Goal: Task Accomplishment & Management: Use online tool/utility

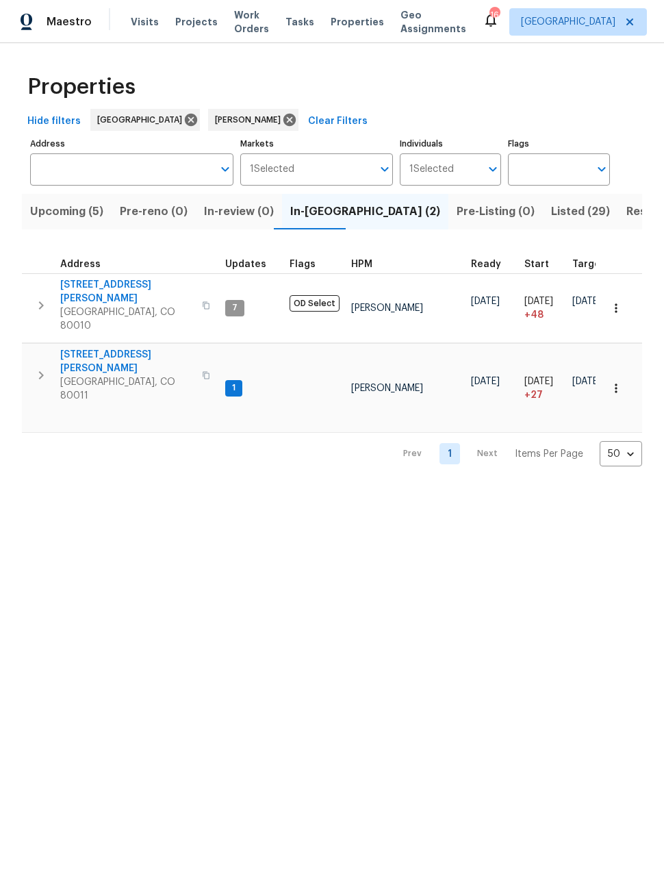
click at [71, 224] on button "Upcoming (5)" at bounding box center [67, 212] width 90 height 36
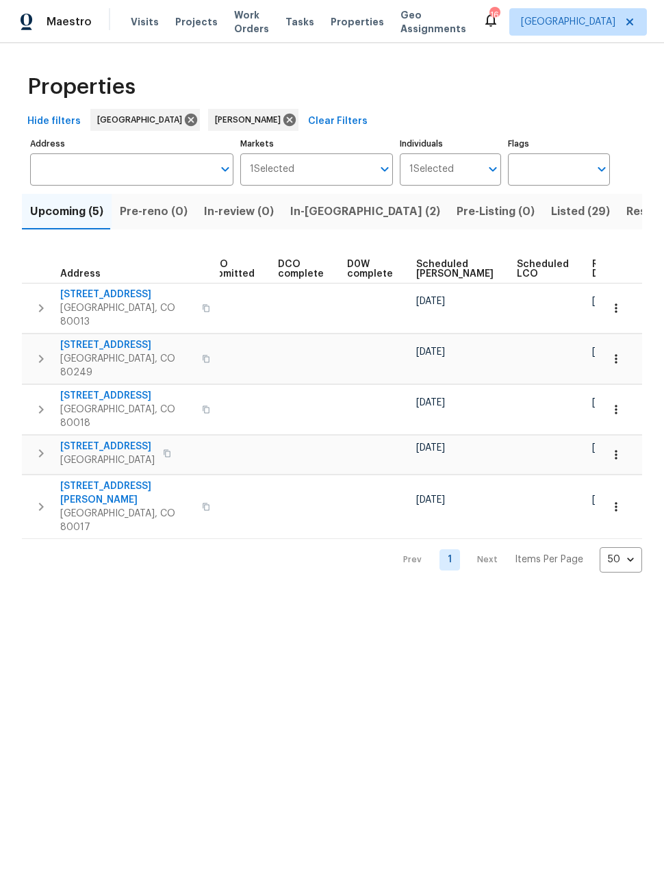
scroll to position [0, 250]
click at [551, 213] on span "Listed (29)" at bounding box center [580, 211] width 59 height 19
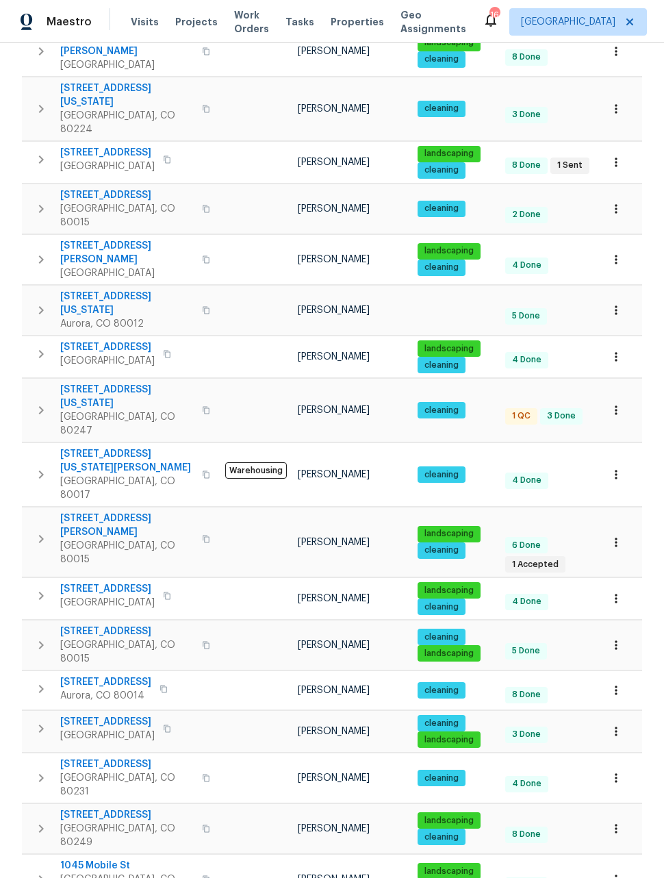
scroll to position [653, 0]
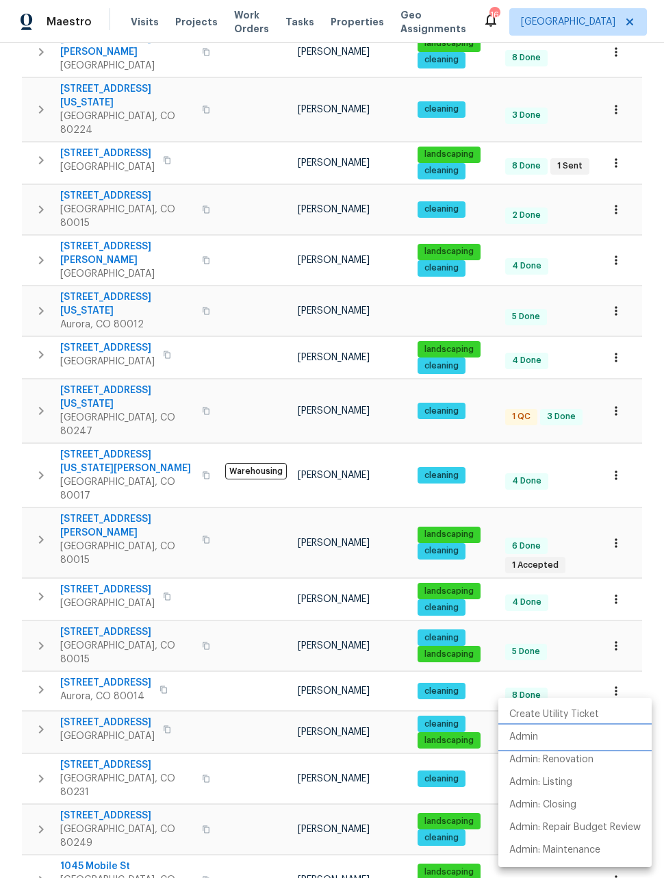
click at [527, 742] on p "Admin" at bounding box center [523, 737] width 29 height 14
click at [614, 239] on div at bounding box center [332, 439] width 664 height 878
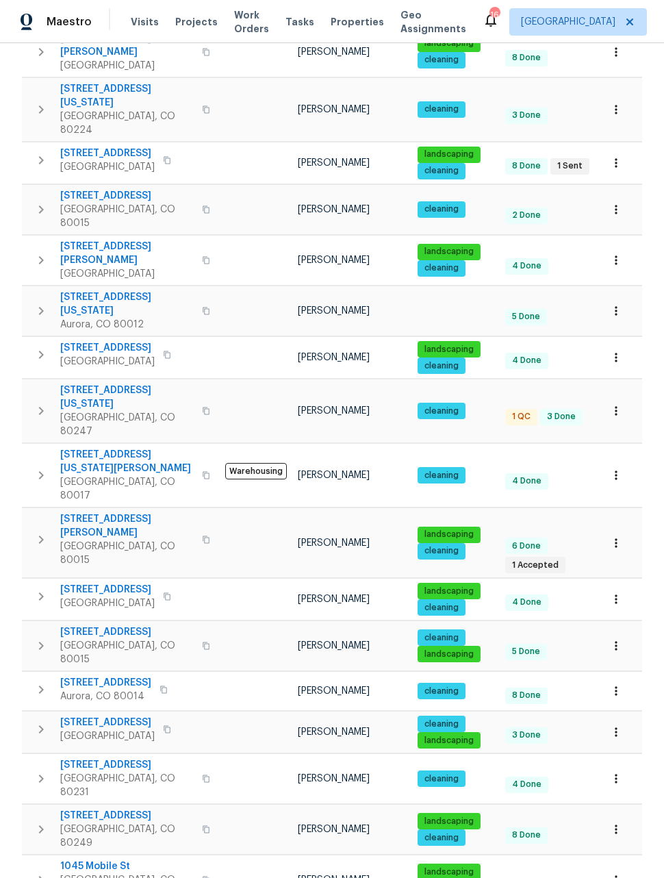
click at [617, 351] on icon "button" at bounding box center [616, 358] width 14 height 14
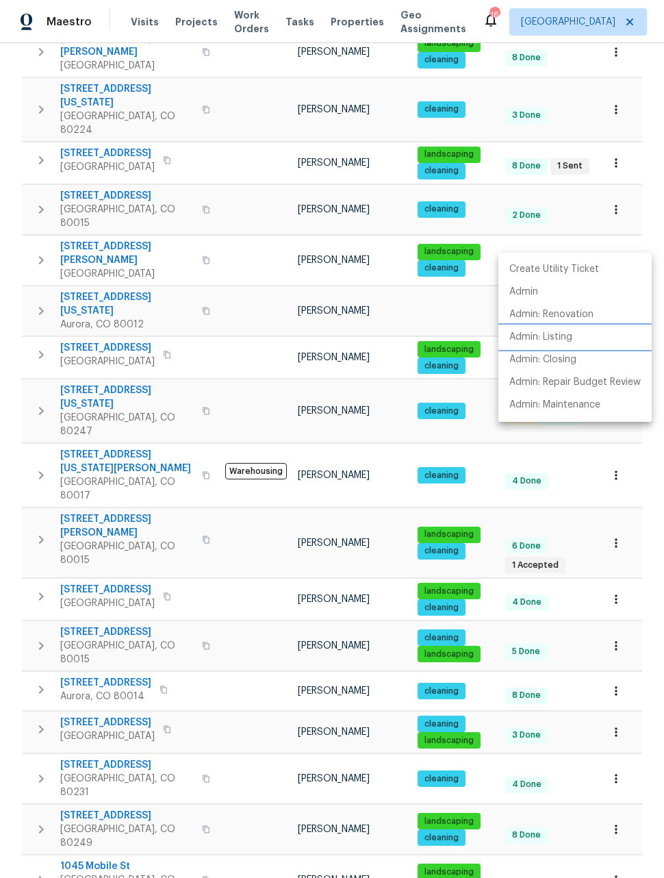
click at [540, 335] on p "Admin: Listing" at bounding box center [540, 337] width 63 height 14
click at [235, 666] on div at bounding box center [332, 439] width 664 height 878
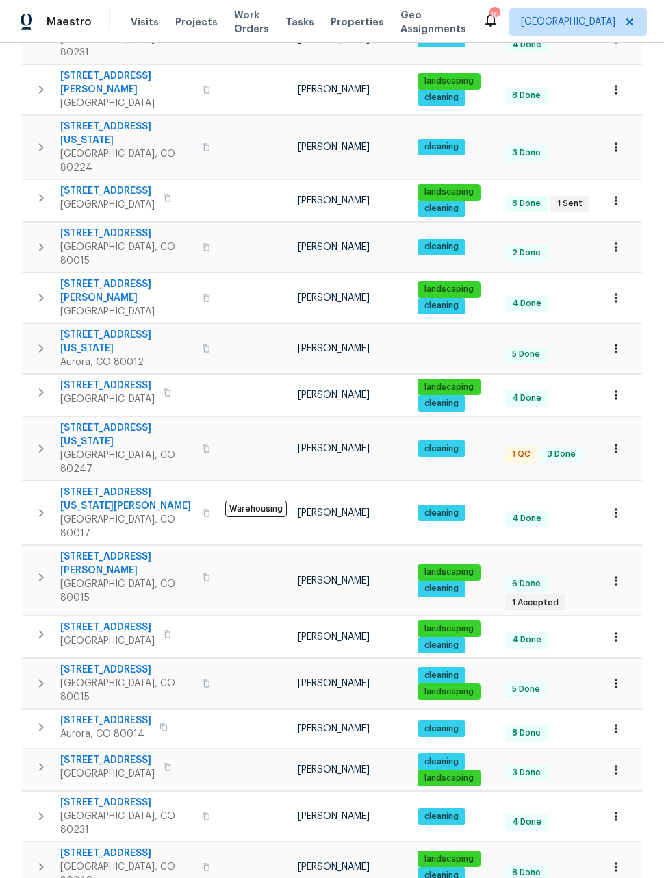
scroll to position [614, 0]
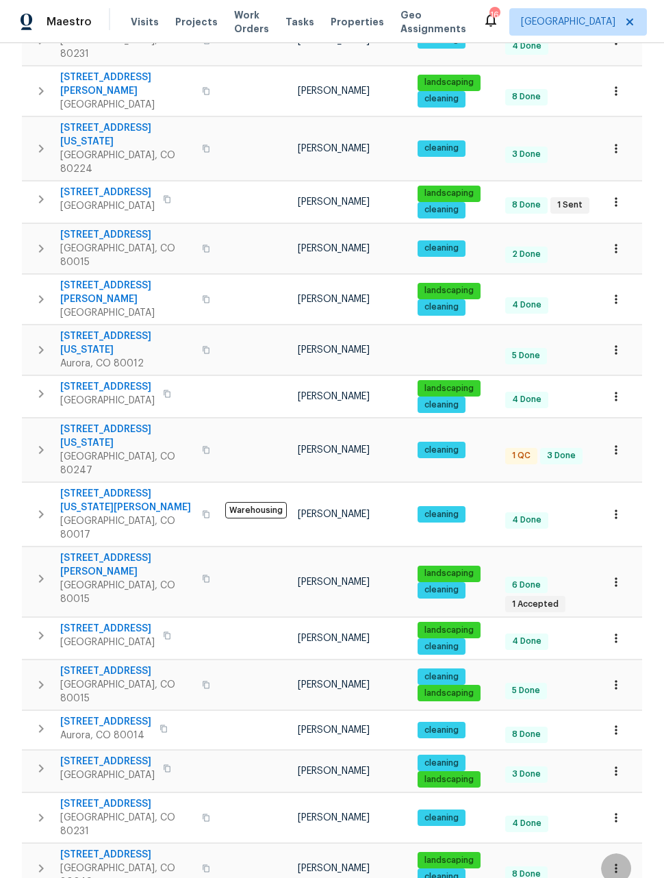
click at [625, 853] on button "button" at bounding box center [616, 868] width 30 height 30
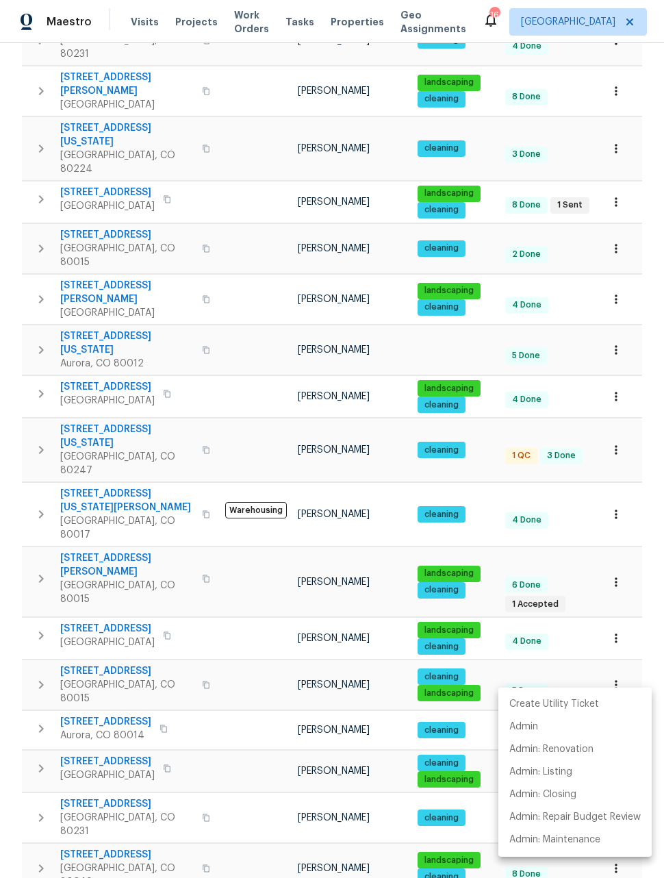
click at [640, 501] on div at bounding box center [332, 439] width 664 height 878
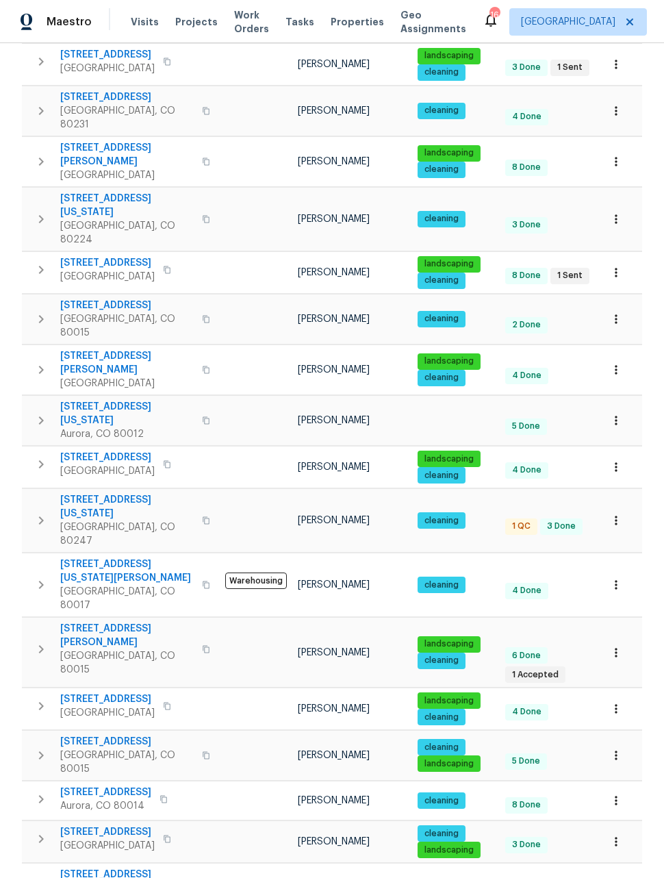
scroll to position [544, 0]
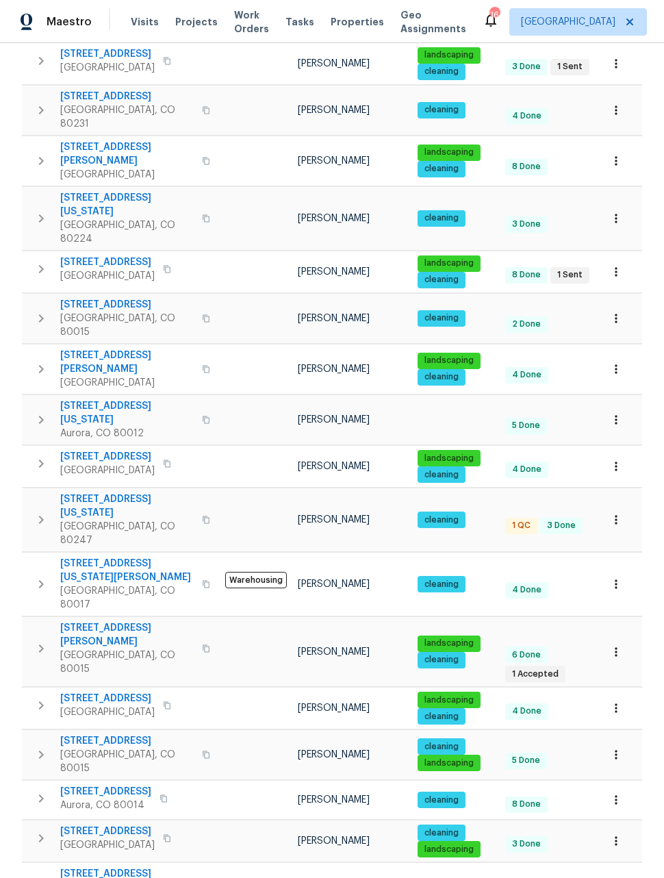
click at [624, 693] on button "button" at bounding box center [616, 708] width 30 height 30
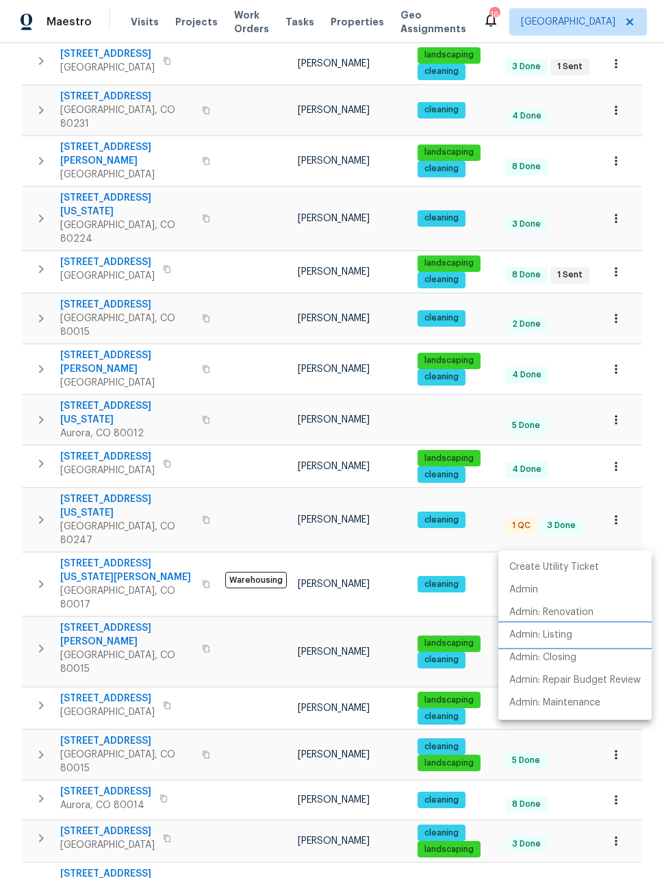
click at [547, 640] on p "Admin: Listing" at bounding box center [540, 635] width 63 height 14
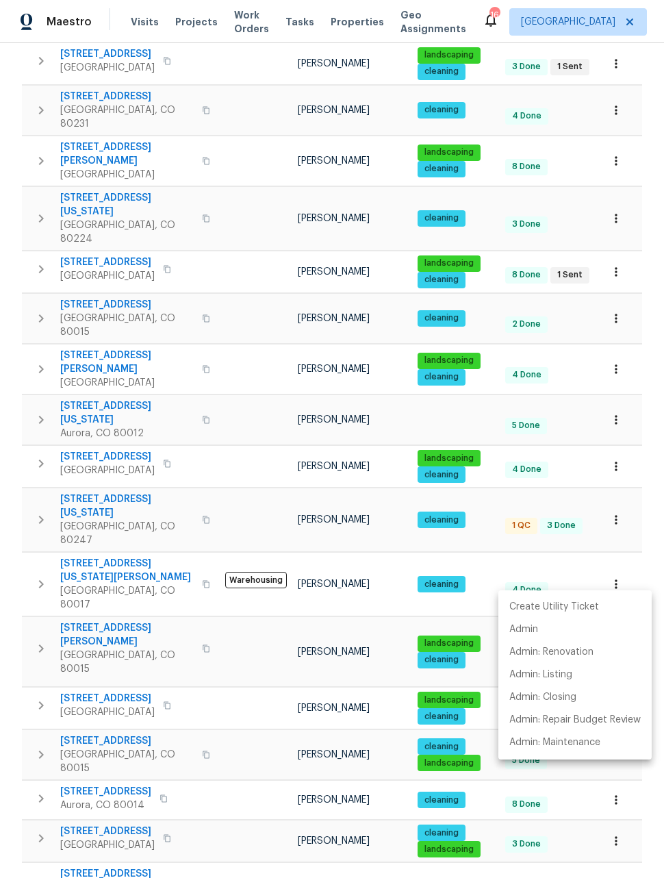
click at [586, 356] on div at bounding box center [332, 439] width 664 height 878
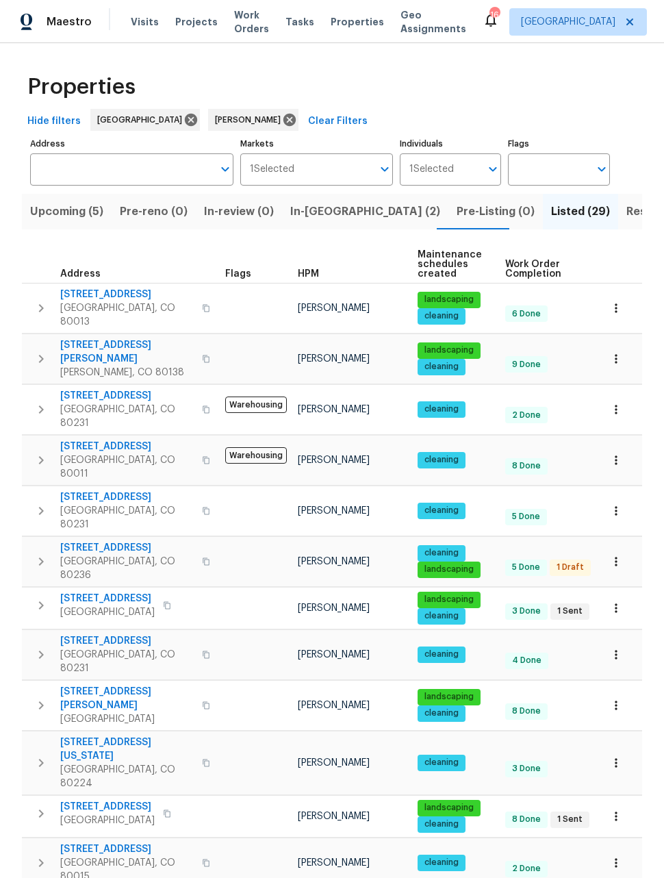
scroll to position [0, 0]
click at [57, 218] on span "Upcoming (5)" at bounding box center [66, 211] width 73 height 19
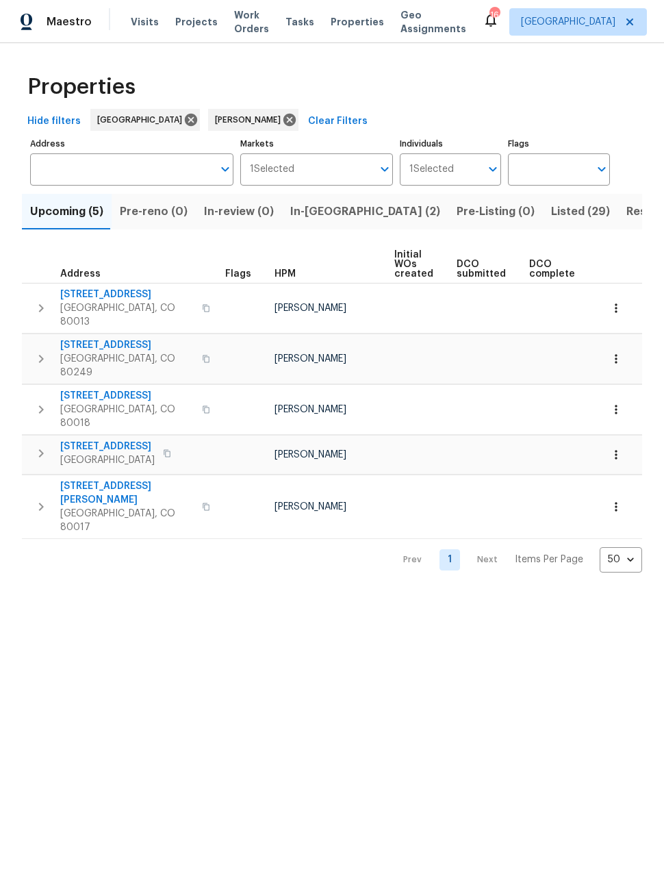
click at [618, 448] on icon "button" at bounding box center [616, 455] width 14 height 14
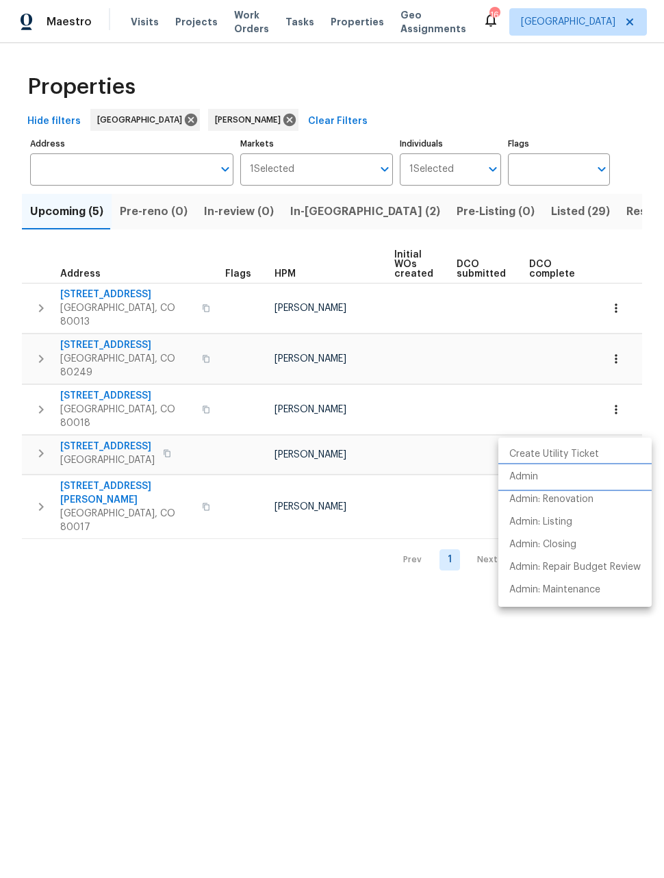
click at [524, 478] on p "Admin" at bounding box center [523, 477] width 29 height 14
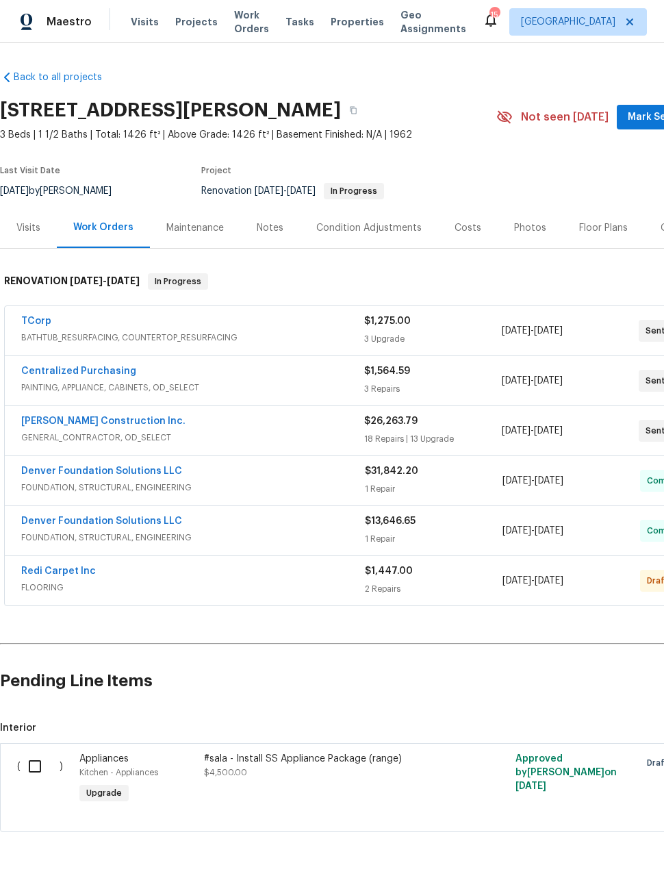
click at [56, 21] on span "Maestro" at bounding box center [69, 22] width 45 height 14
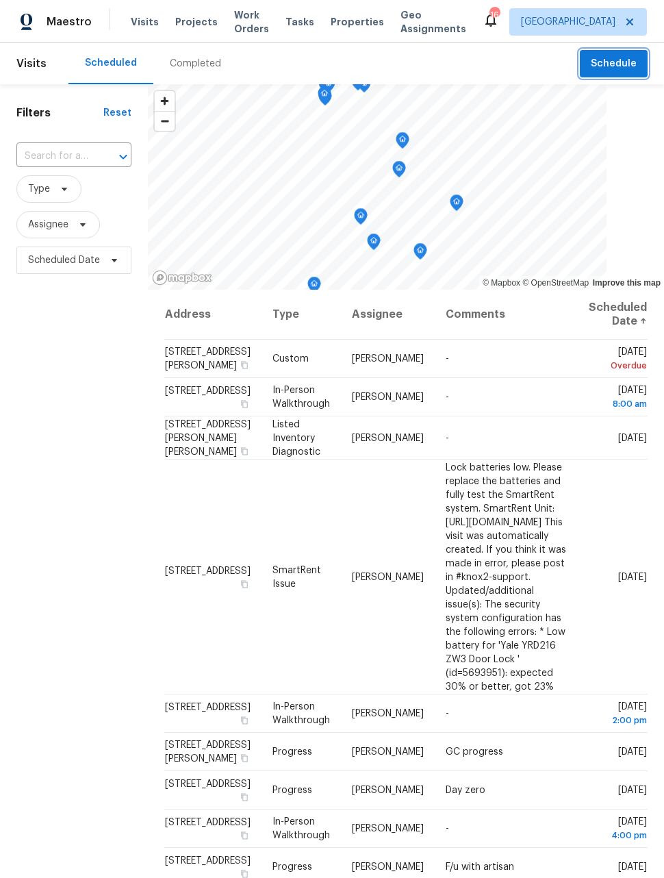
click at [626, 59] on span "Schedule" at bounding box center [614, 63] width 46 height 17
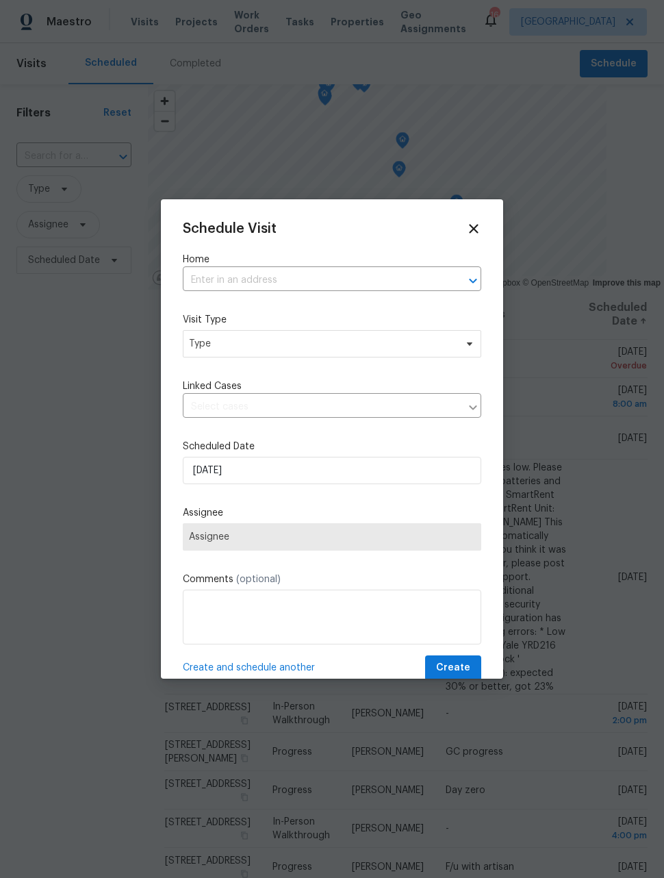
click at [390, 283] on input "text" at bounding box center [313, 280] width 260 height 21
type input "2355"
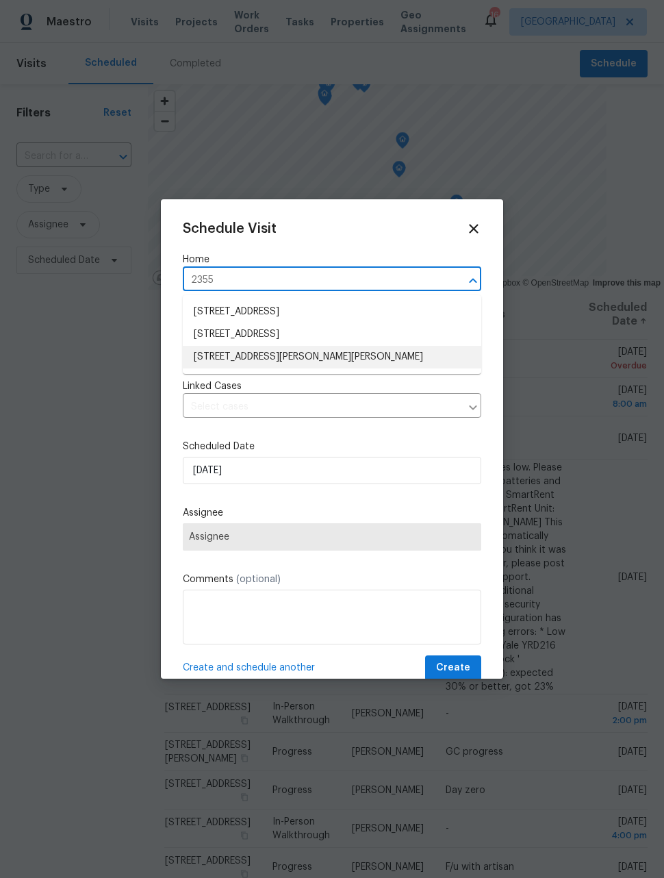
click at [345, 362] on li "23559 Branston Ln, Parker, CO 80138" at bounding box center [332, 357] width 299 height 23
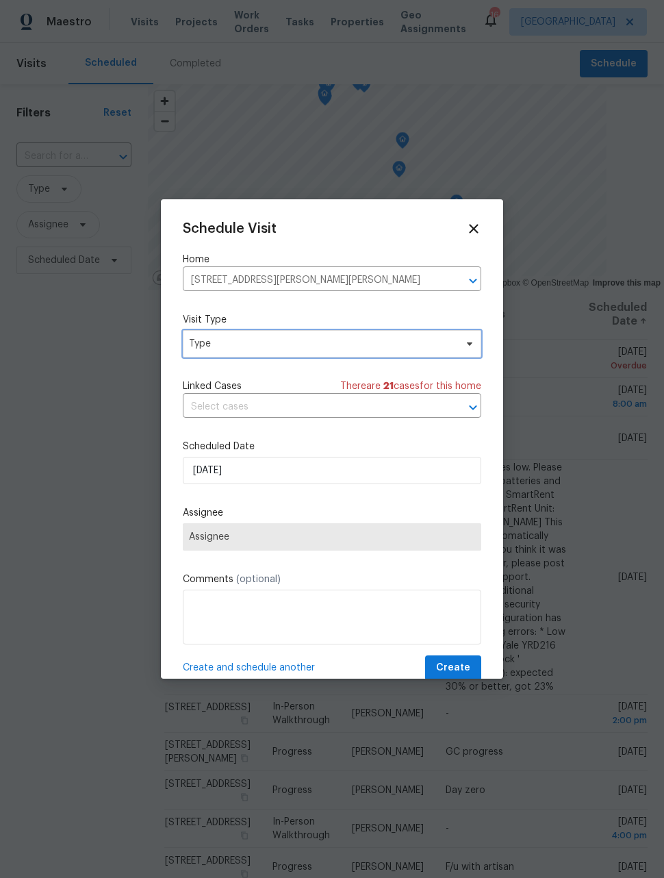
click at [352, 351] on span "Type" at bounding box center [322, 344] width 266 height 14
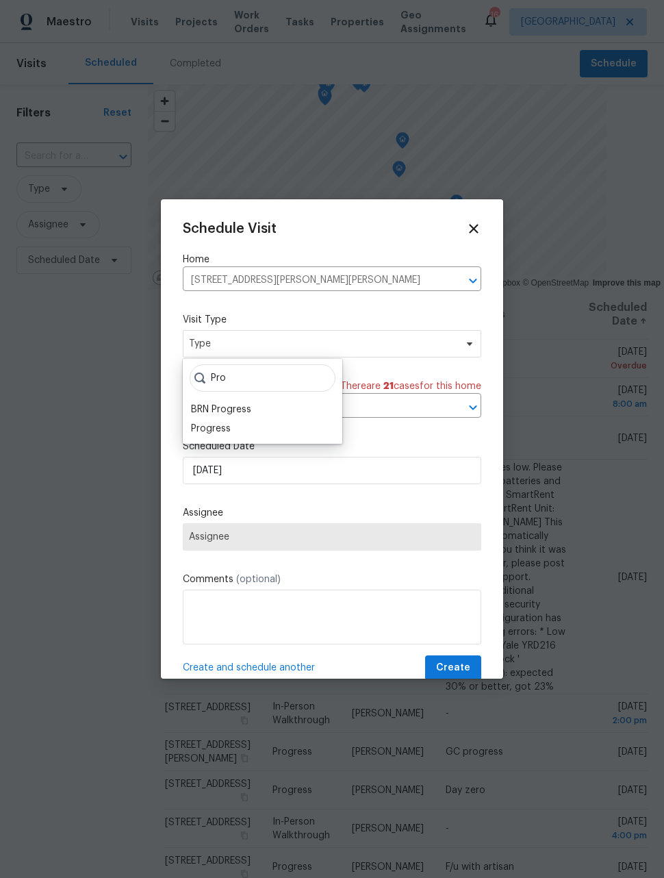
type input "Pro"
click at [232, 425] on div "Progress" at bounding box center [262, 428] width 151 height 19
click at [220, 424] on div "Progress" at bounding box center [211, 429] width 40 height 14
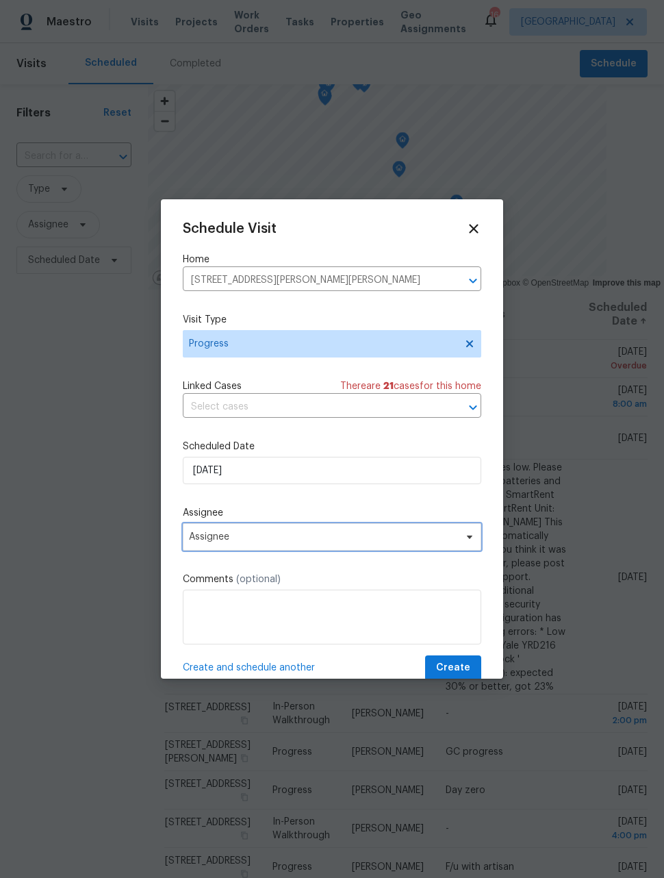
click at [260, 542] on span "Assignee" at bounding box center [323, 536] width 268 height 11
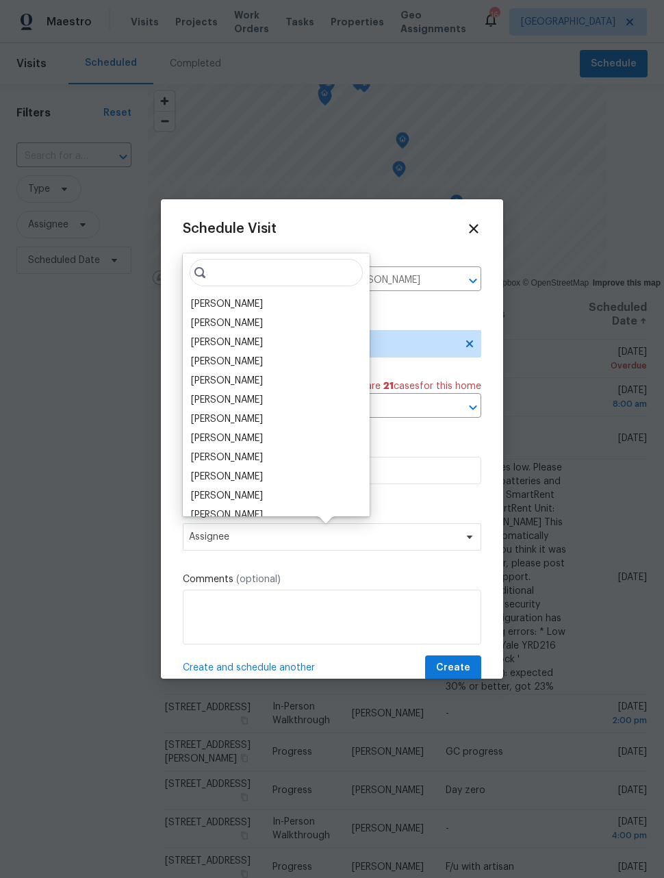
click at [239, 303] on div "[PERSON_NAME]" at bounding box center [227, 304] width 72 height 14
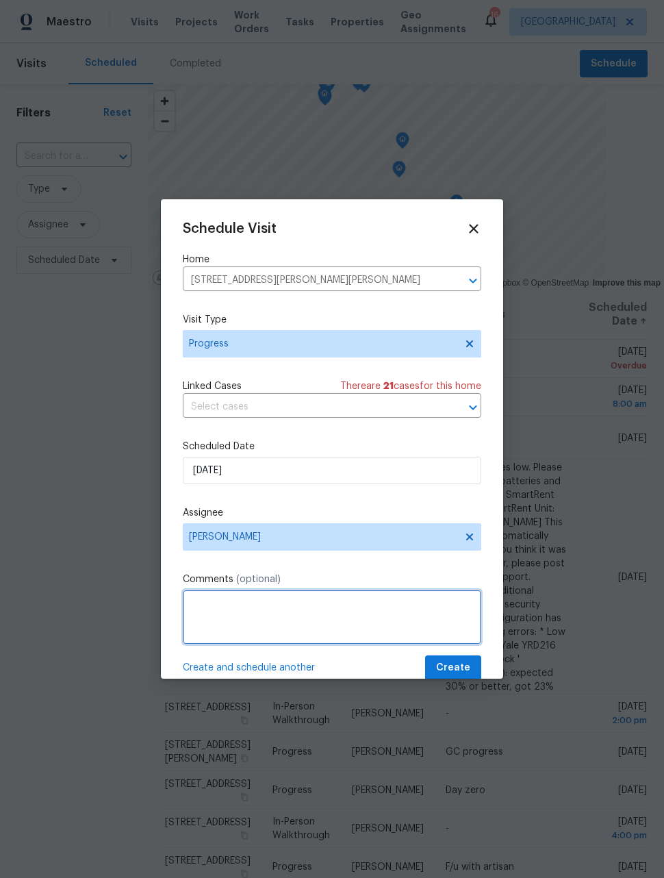
click at [258, 607] on textarea at bounding box center [332, 617] width 299 height 55
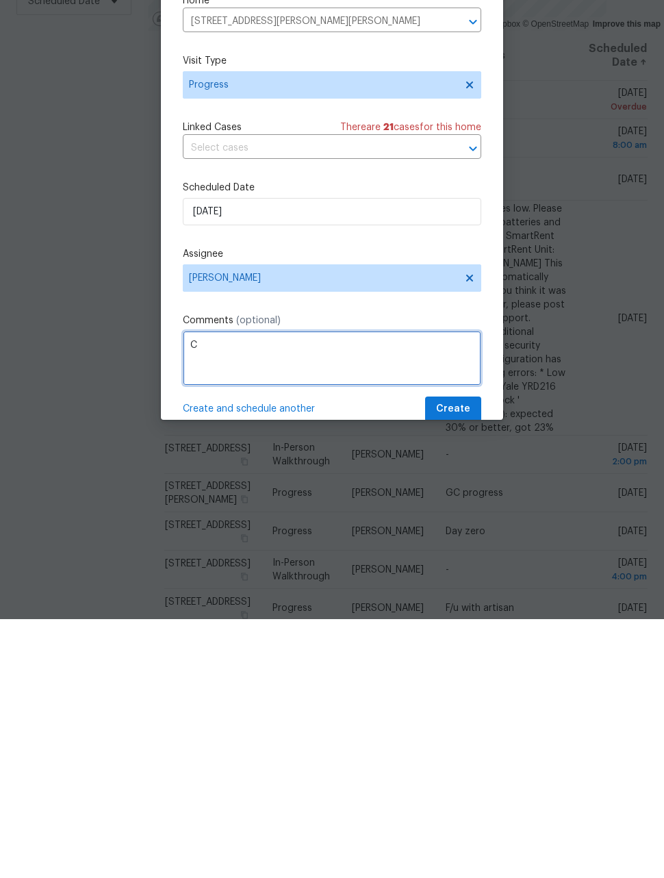
scroll to position [45, 0]
type textarea "Check on listed house"
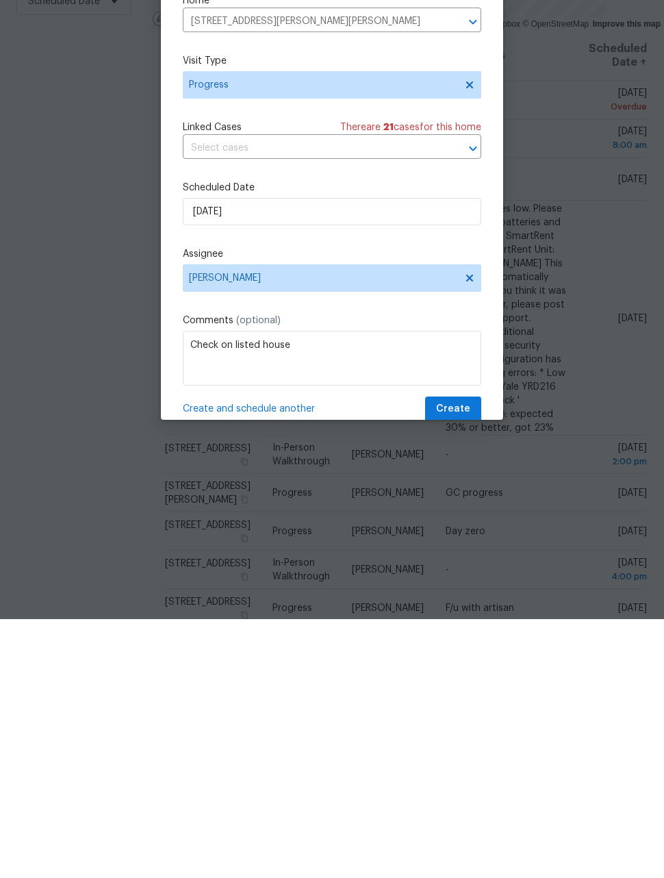
click at [273, 661] on span "Create and schedule another" at bounding box center [249, 668] width 132 height 14
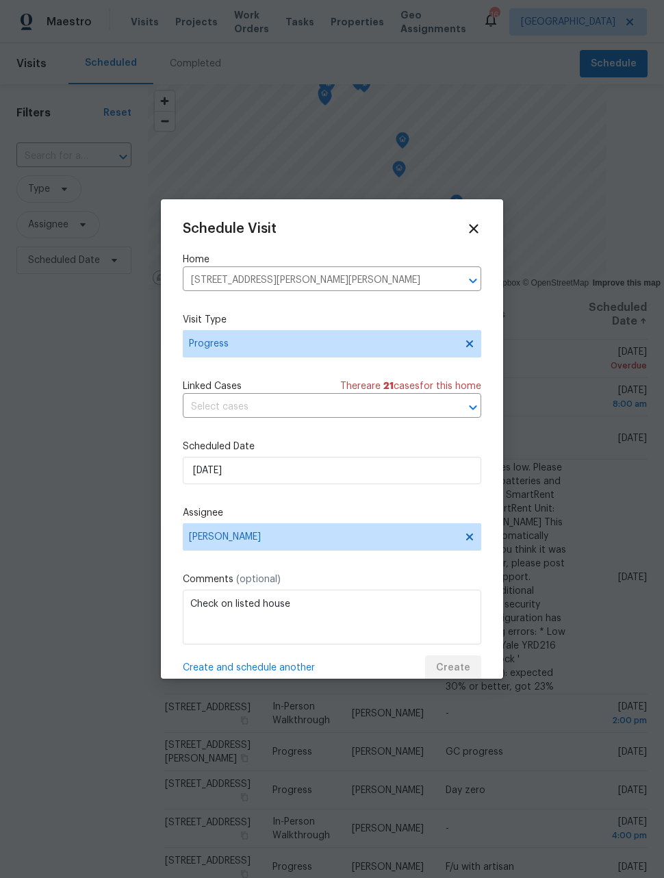
scroll to position [0, 0]
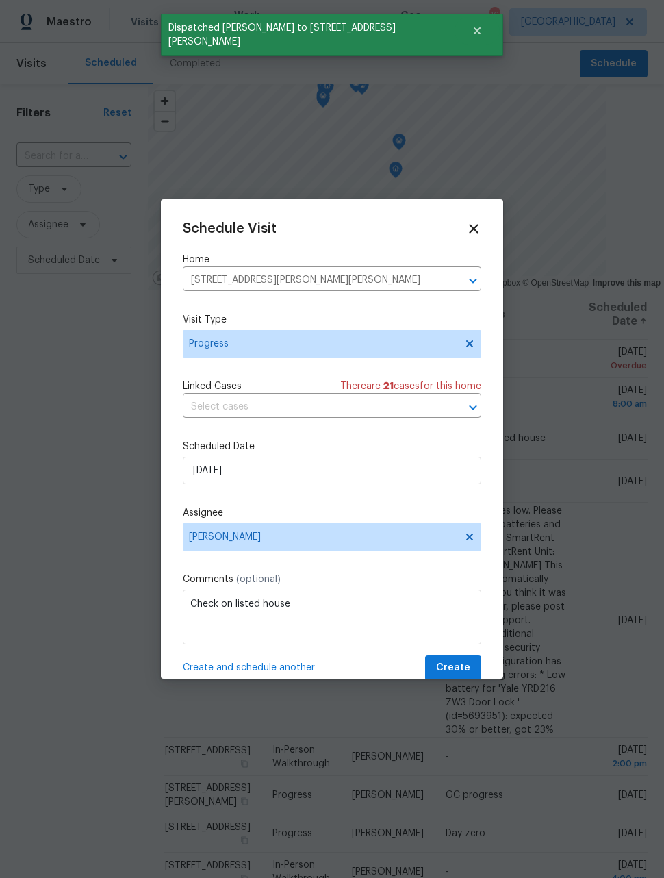
click at [455, 283] on icon "Clear" at bounding box center [455, 281] width 8 height 8
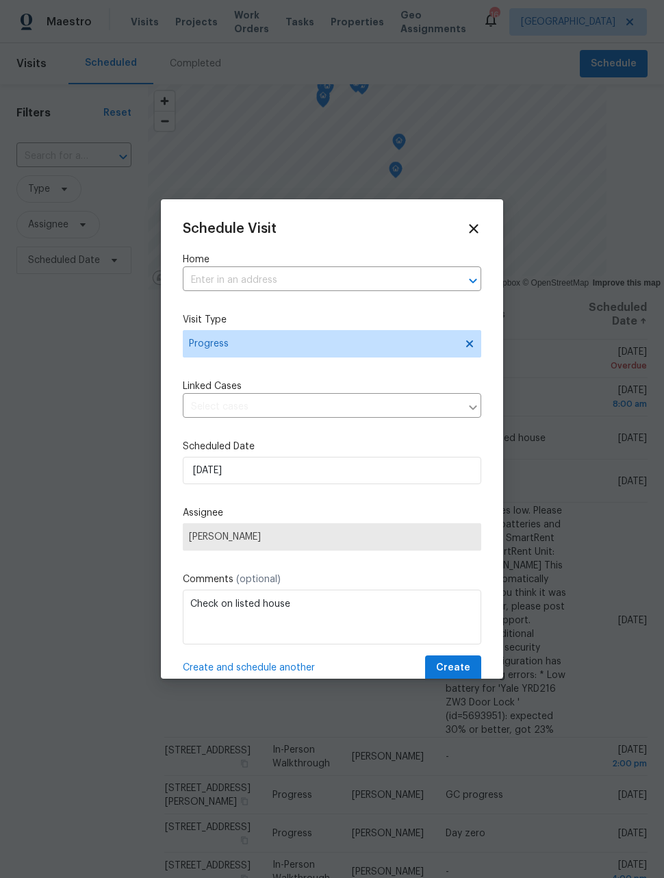
click at [349, 281] on input "text" at bounding box center [313, 280] width 260 height 21
type input "11650"
click at [360, 313] on li "11650 Lewiston Ct, Commerce City, CO 80022" at bounding box center [332, 312] width 299 height 23
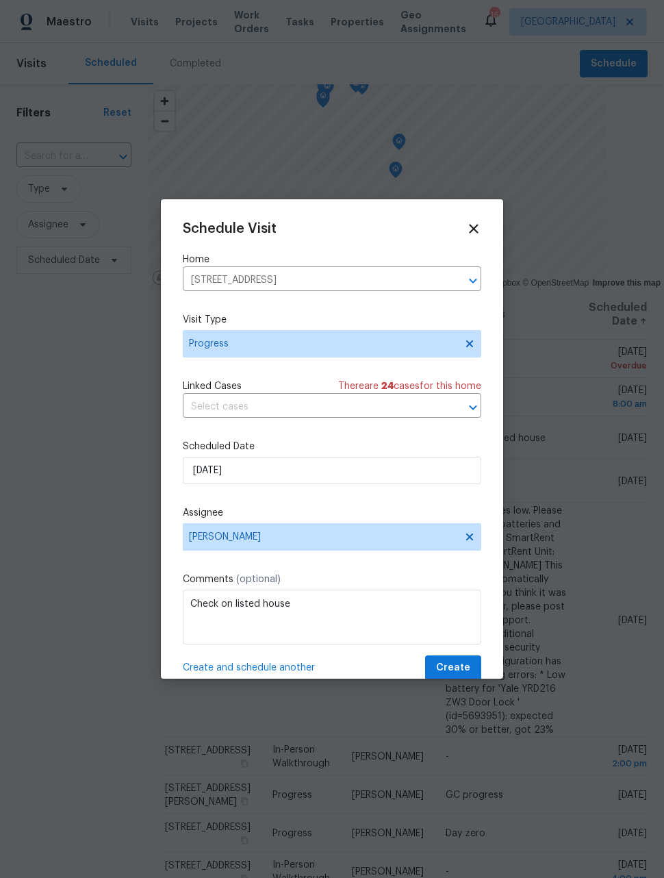
click at [279, 673] on span "Create and schedule another" at bounding box center [249, 668] width 132 height 14
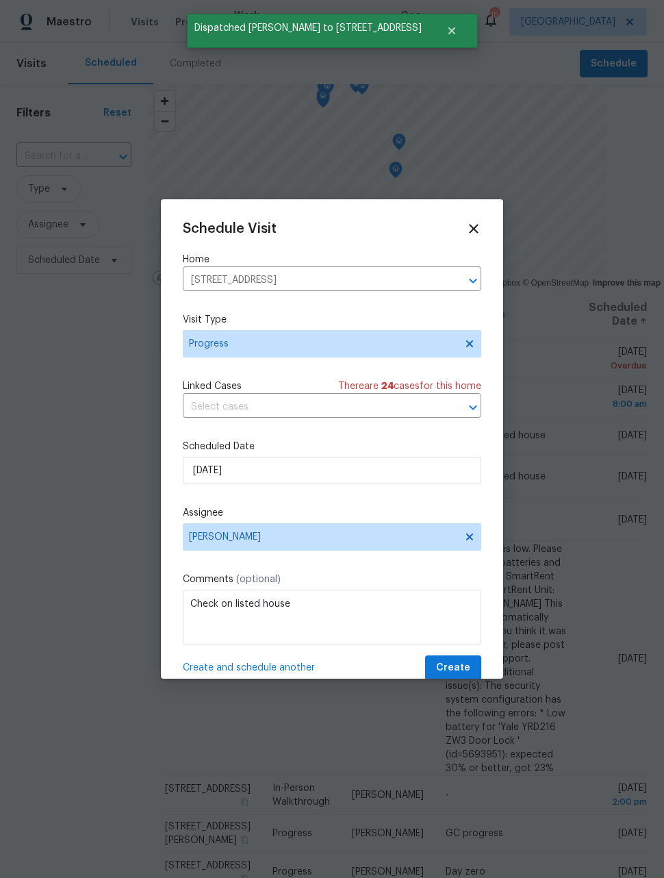
click at [456, 284] on icon "Clear" at bounding box center [456, 281] width 14 height 14
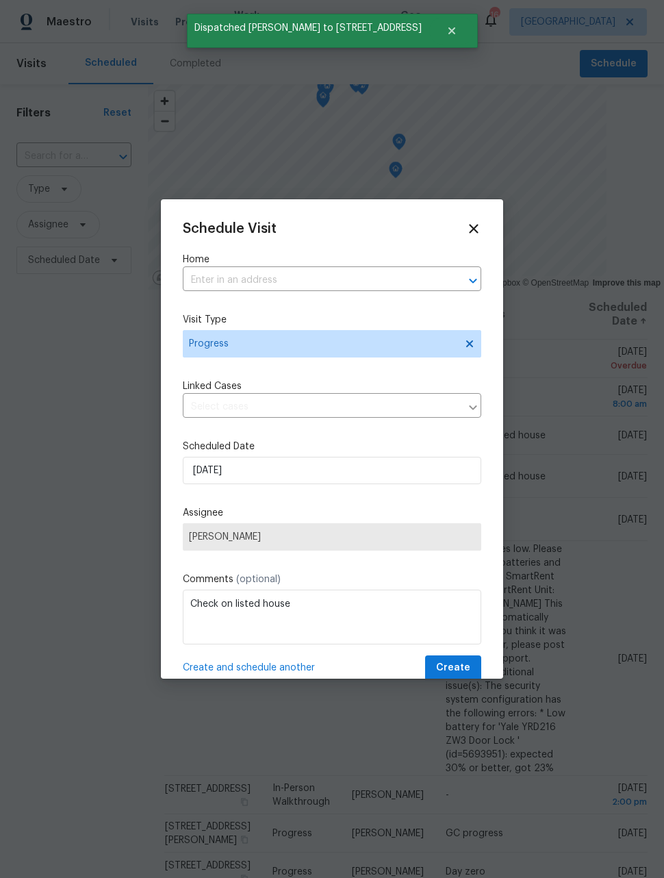
click at [360, 286] on input "text" at bounding box center [313, 280] width 260 height 21
type input "winn"
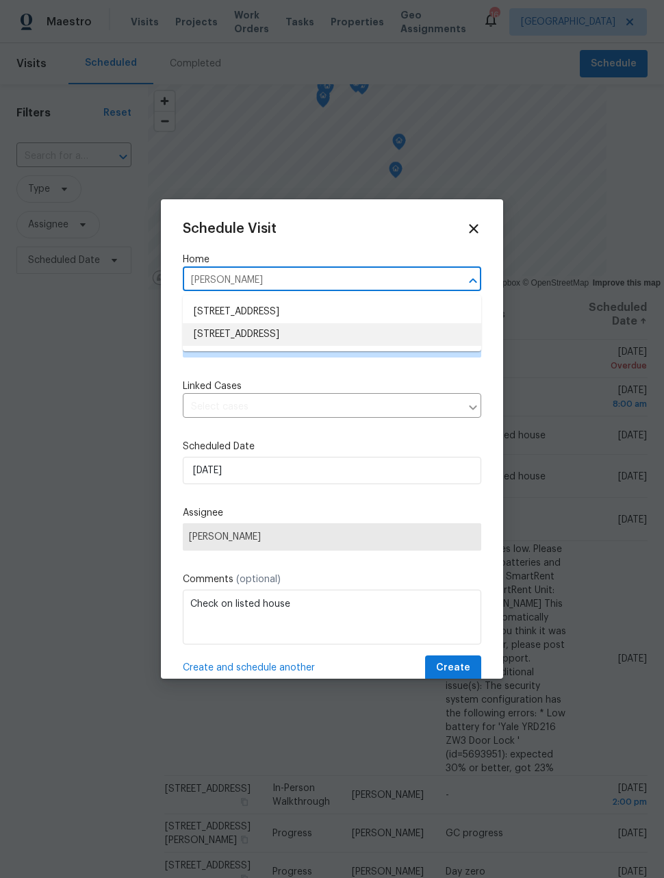
click at [346, 338] on li "5966 S Winnipeg St, Aurora, CO 80015" at bounding box center [332, 334] width 299 height 23
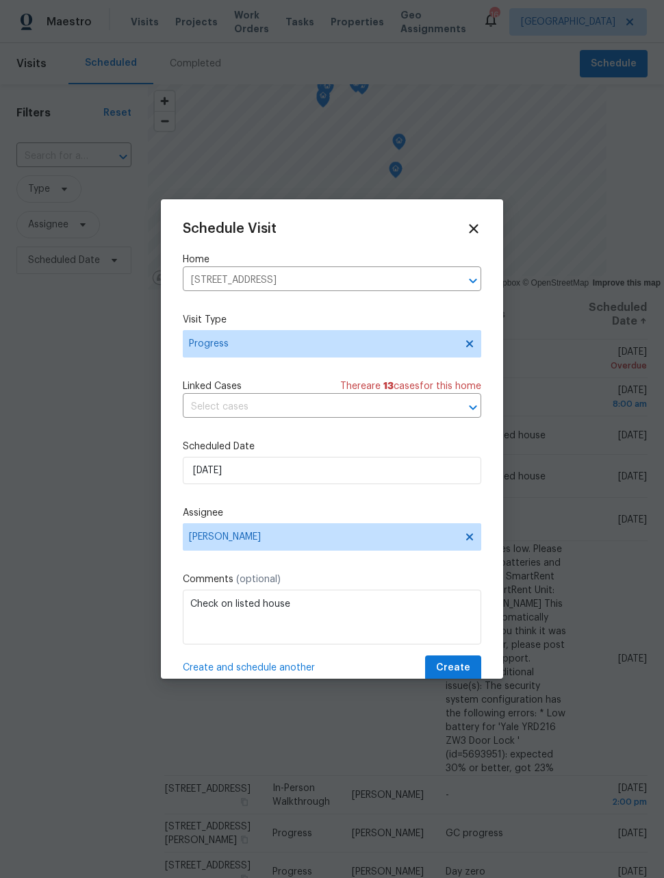
click at [294, 672] on span "Create and schedule another" at bounding box center [249, 668] width 132 height 14
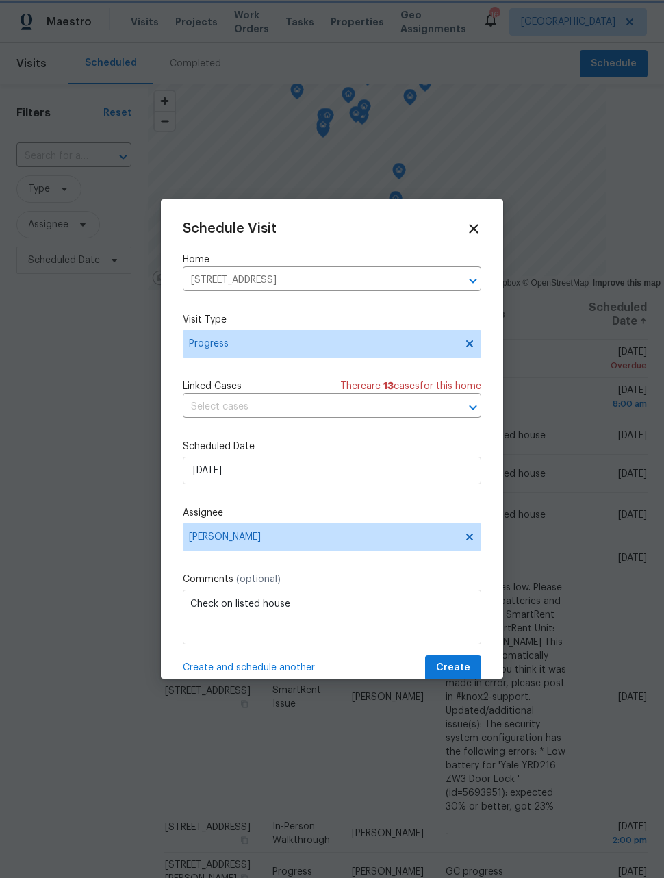
click at [453, 283] on icon "Clear" at bounding box center [455, 281] width 8 height 8
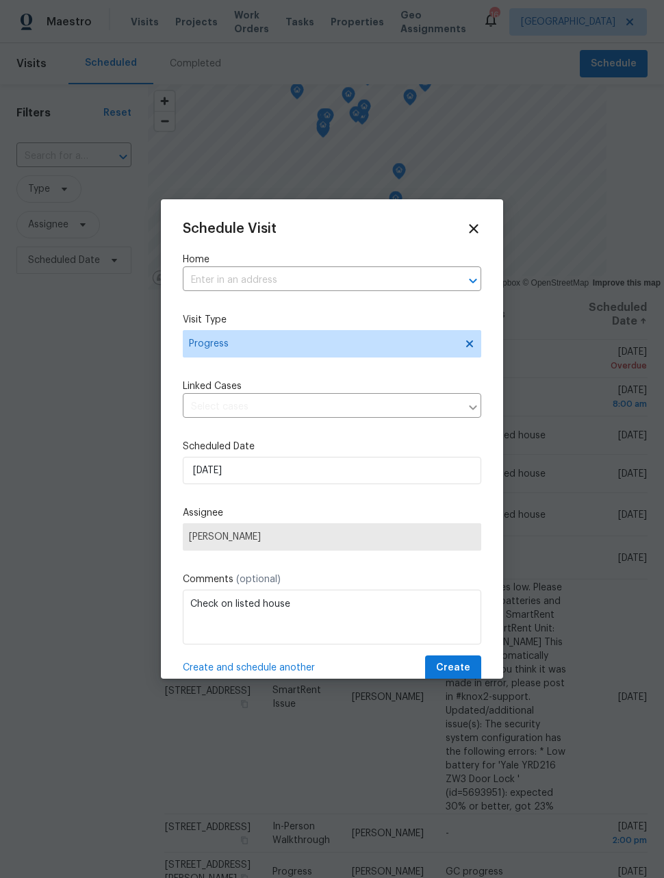
click at [375, 282] on input "text" at bounding box center [313, 280] width 260 height 21
type input "140th"
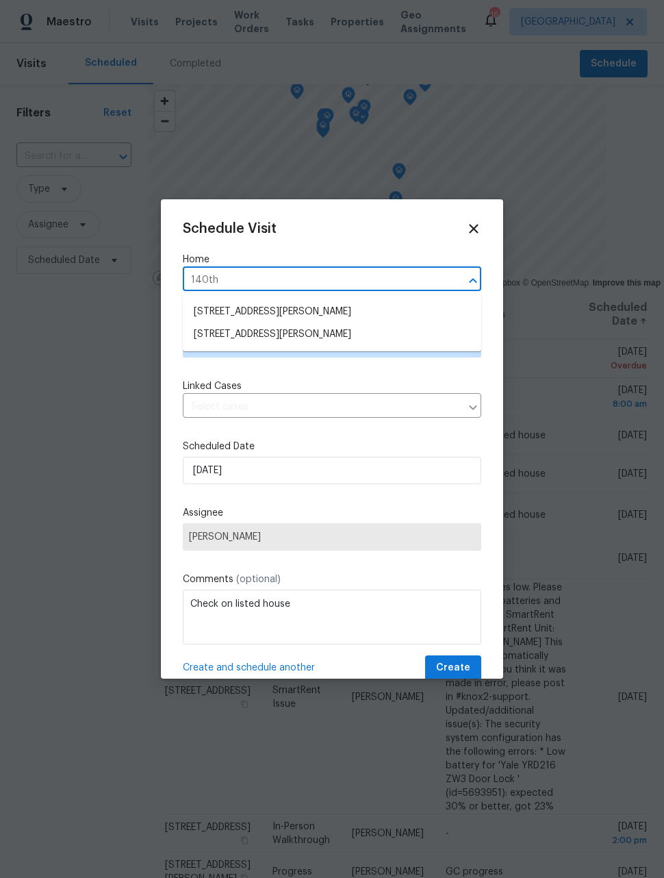
click at [328, 332] on li "3544 E 140th Pl, Thornton, CO 80602" at bounding box center [332, 334] width 299 height 23
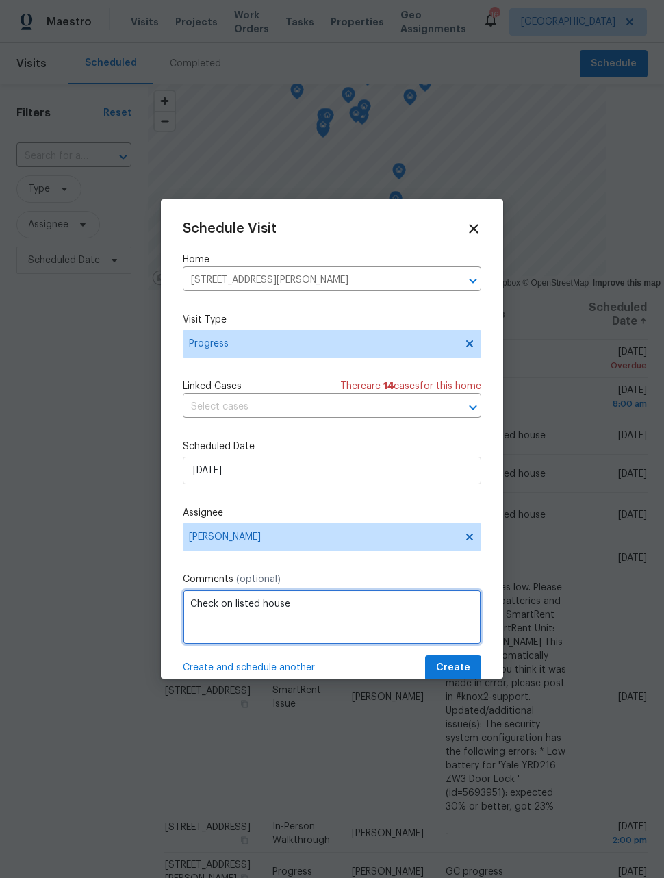
click at [261, 606] on textarea "Check on listed house" at bounding box center [332, 617] width 299 height 55
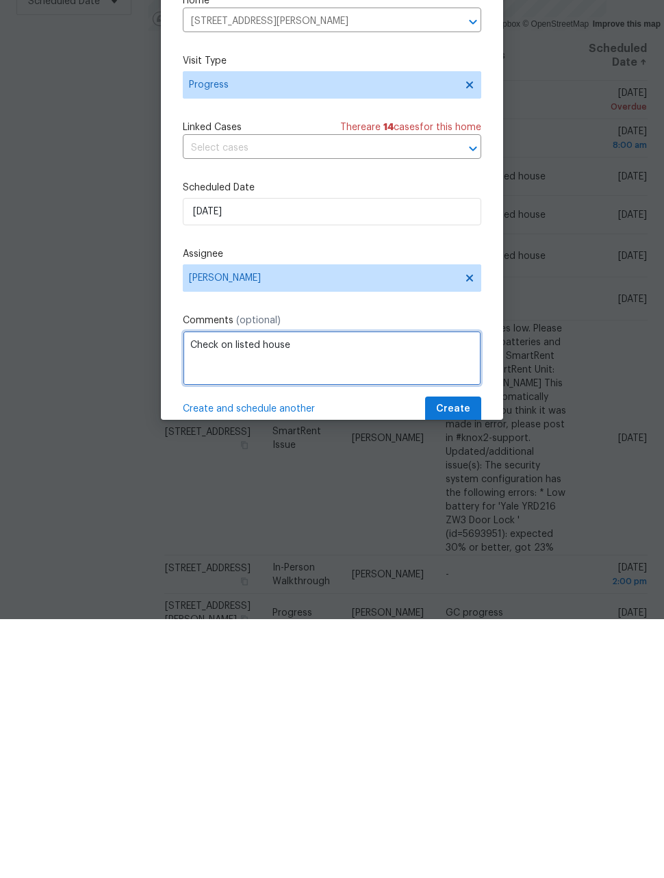
click at [258, 590] on textarea "Check on listed house" at bounding box center [332, 617] width 299 height 55
type textarea "Check on house"
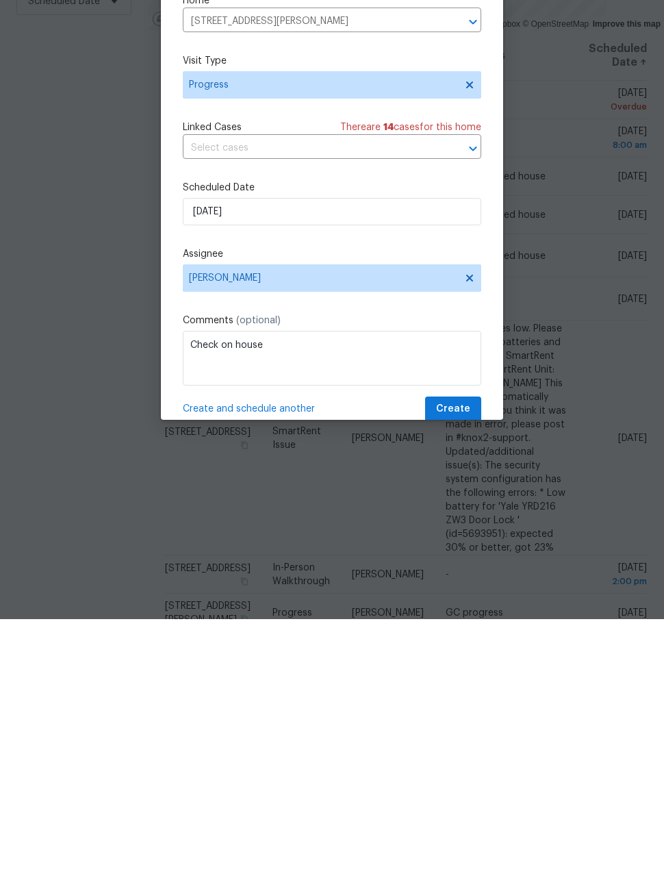
click at [274, 661] on span "Create and schedule another" at bounding box center [249, 668] width 132 height 14
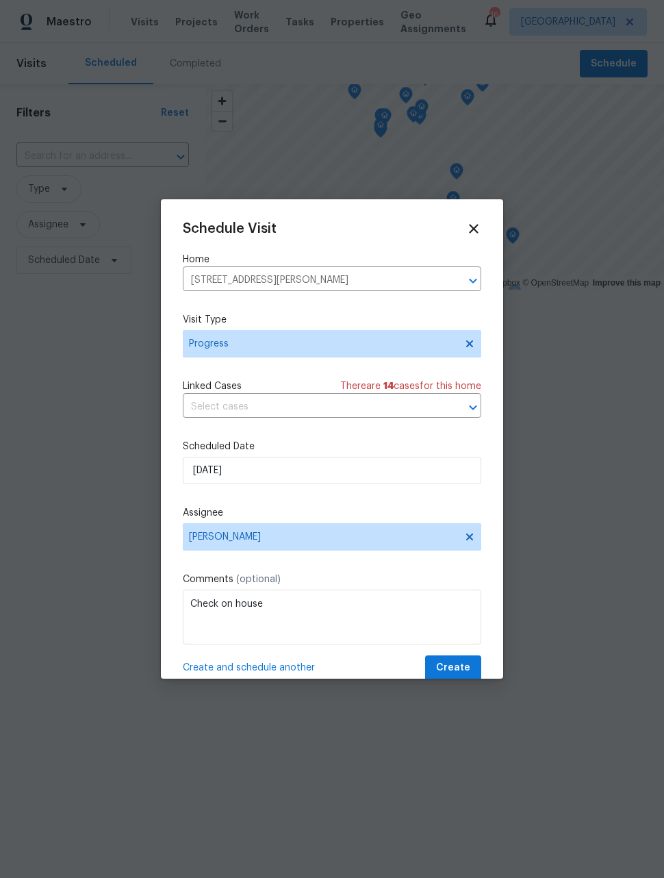
scroll to position [0, 0]
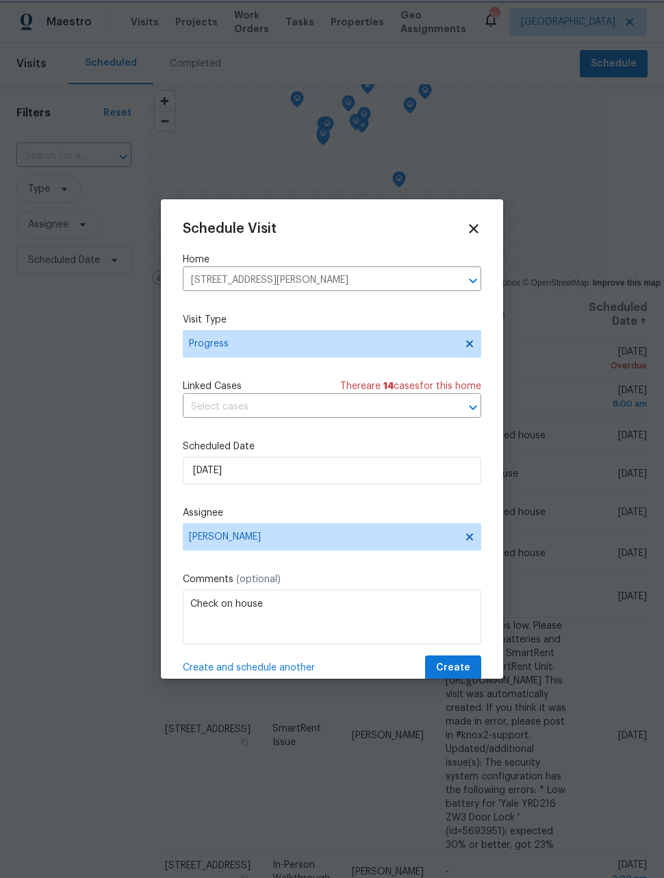
click at [457, 286] on icon "Clear" at bounding box center [456, 281] width 14 height 14
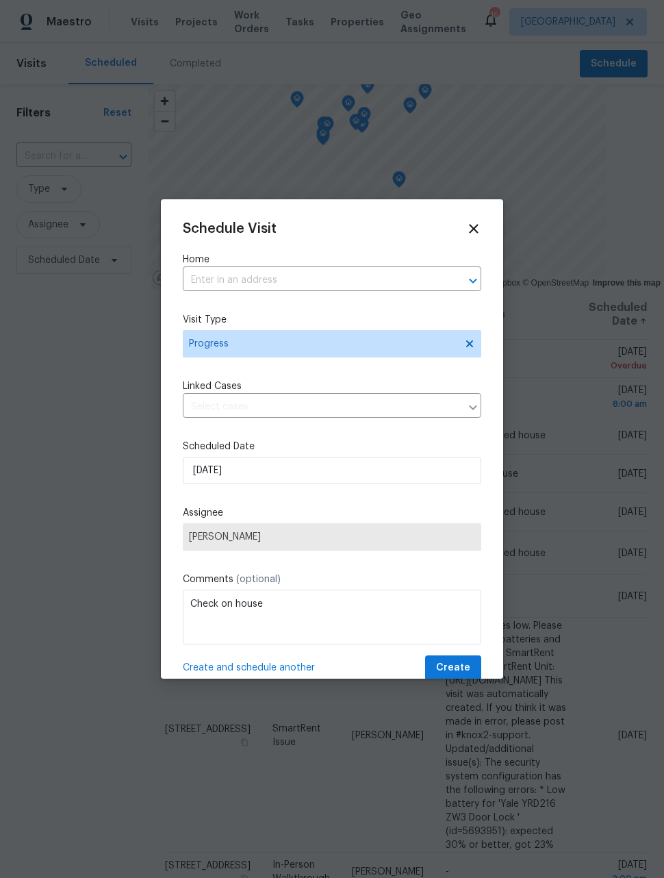
click at [396, 283] on input "text" at bounding box center [313, 280] width 260 height 21
type input "bay"
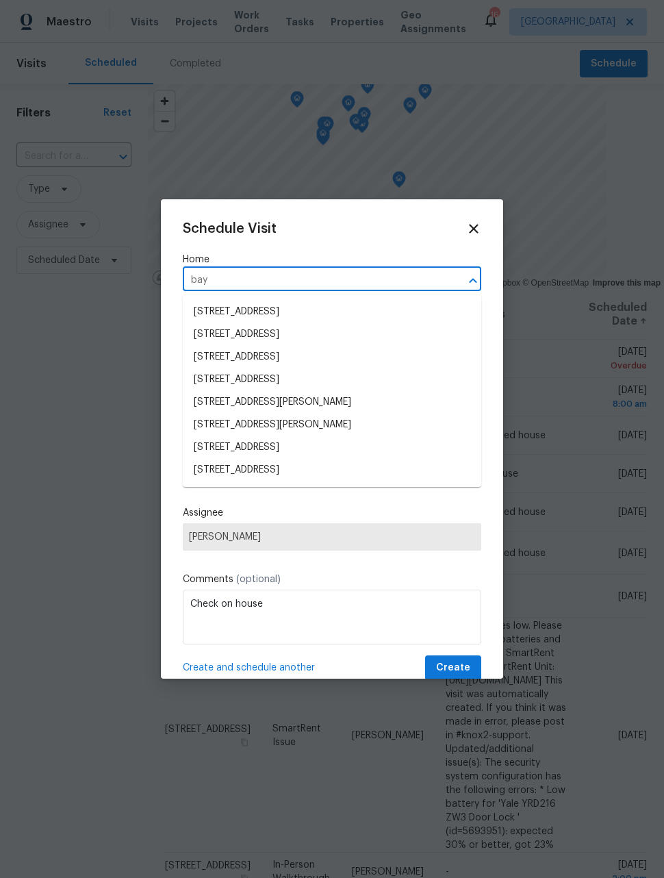
click at [311, 472] on li "25643 E Bayaud Ave, Aurora, CO 80018" at bounding box center [332, 470] width 299 height 23
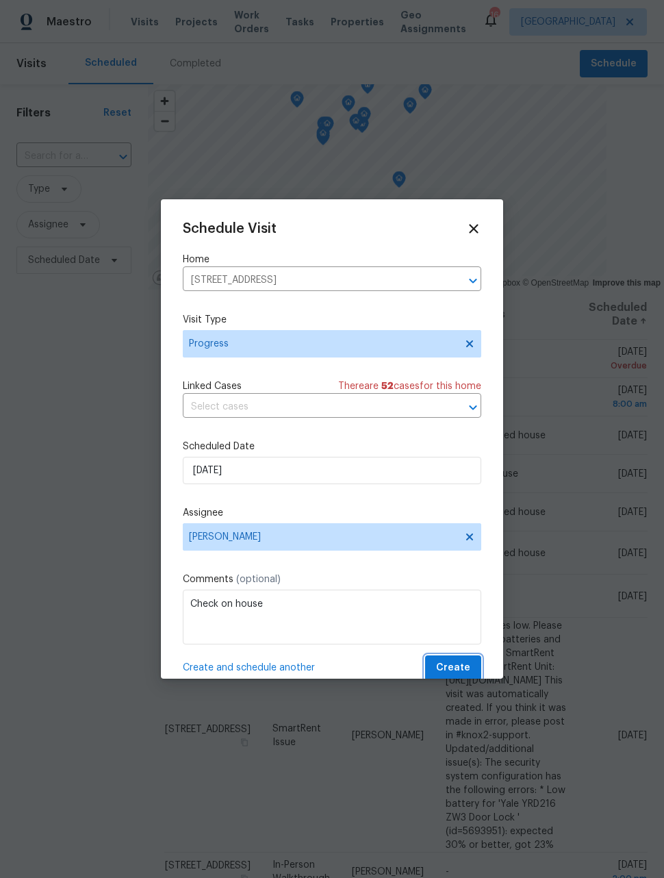
click at [459, 672] on span "Create" at bounding box center [453, 667] width 34 height 17
